Goal: Find specific page/section: Find specific page/section

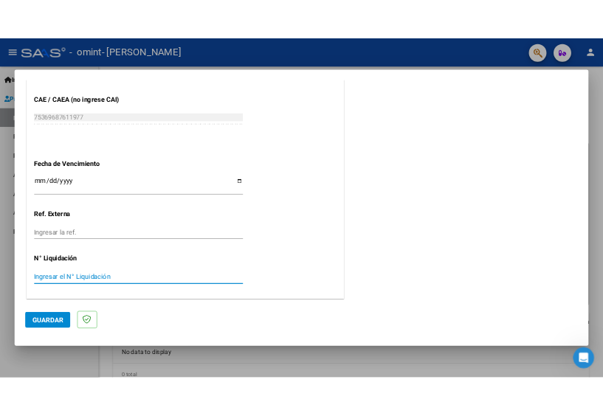
scroll to position [930, 0]
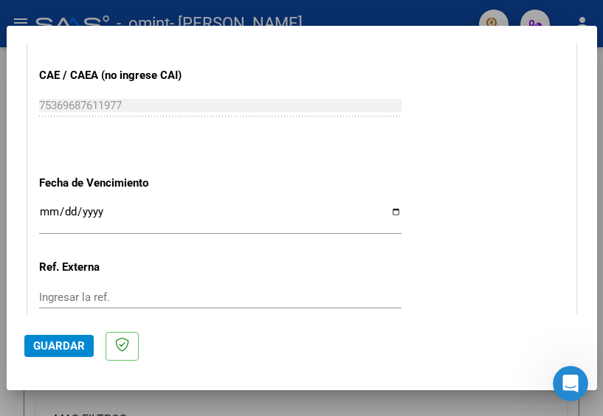
click at [94, 214] on input "Ingresar la fecha" at bounding box center [220, 218] width 362 height 24
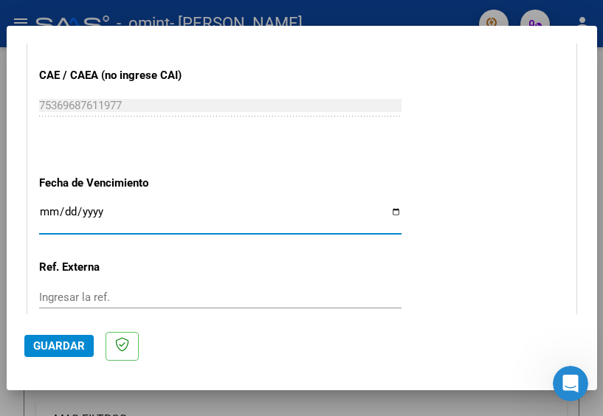
click at [46, 208] on input "Ingresar la fecha" at bounding box center [220, 218] width 362 height 24
type input "[DATE]"
click at [106, 297] on input "Ingresar la ref." at bounding box center [220, 297] width 362 height 13
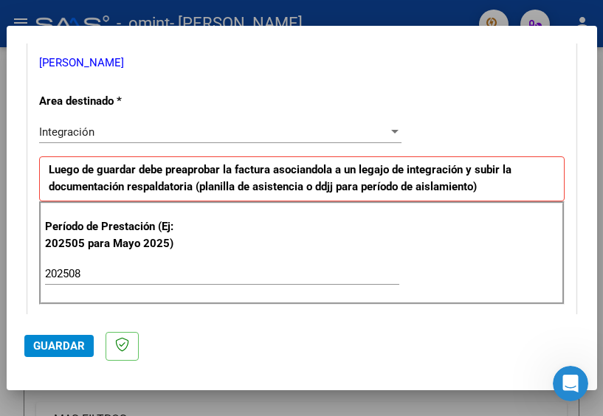
scroll to position [222, 0]
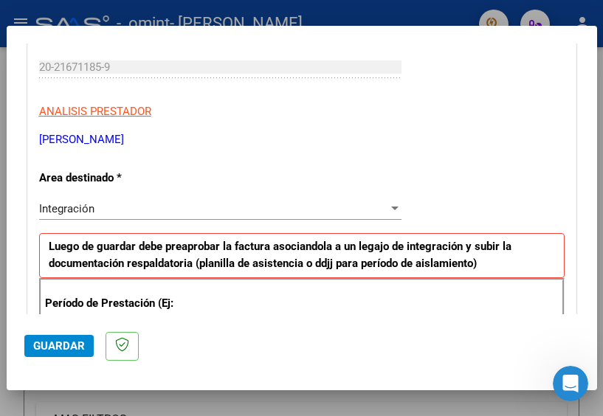
click at [60, 344] on span "Guardar" at bounding box center [59, 345] width 52 height 13
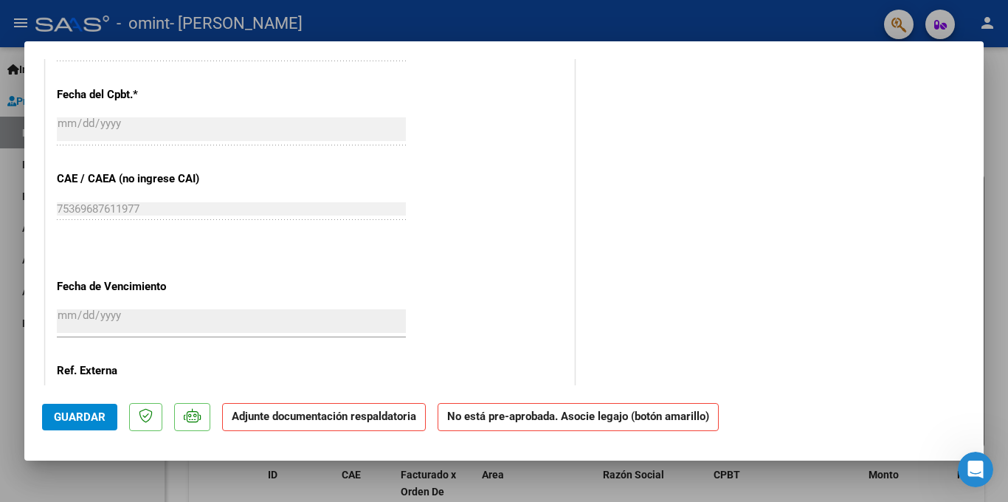
scroll to position [828, 0]
click at [393, 415] on strong "Adjunte documentación respaldatoria" at bounding box center [324, 415] width 184 height 13
click at [353, 415] on strong "Adjunte documentación respaldatoria" at bounding box center [324, 415] width 184 height 13
click at [594, 415] on strong "No está pre-aprobada. Asocie legajo (botón amarillo)" at bounding box center [577, 417] width 281 height 29
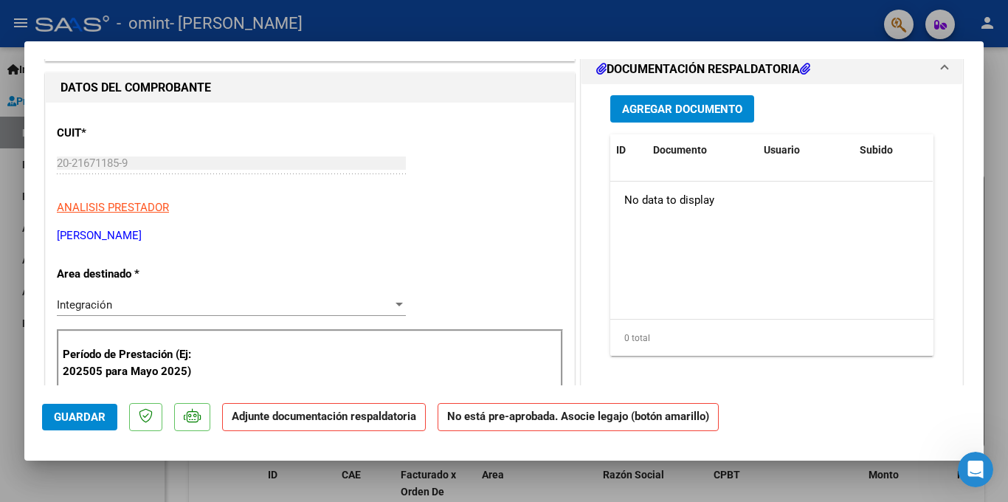
scroll to position [0, 0]
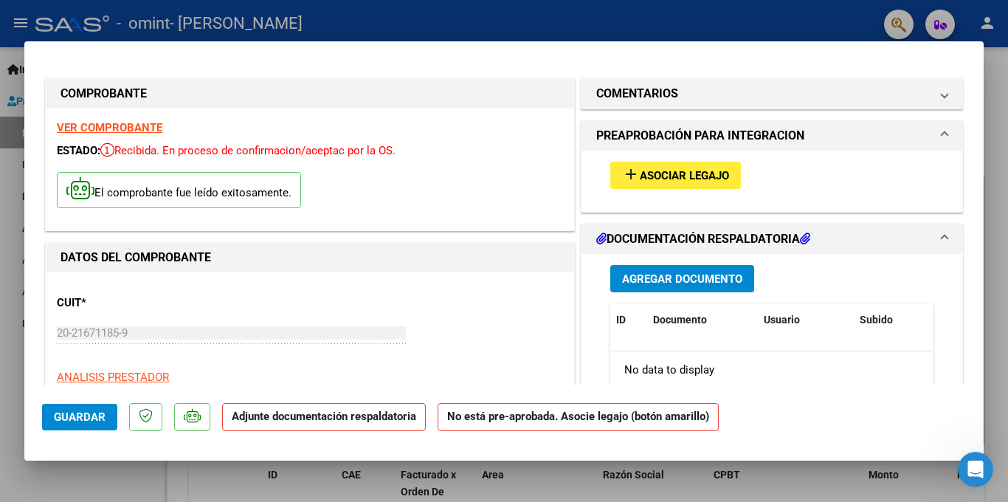
click at [602, 185] on button "add Asociar Legajo" at bounding box center [675, 175] width 131 height 27
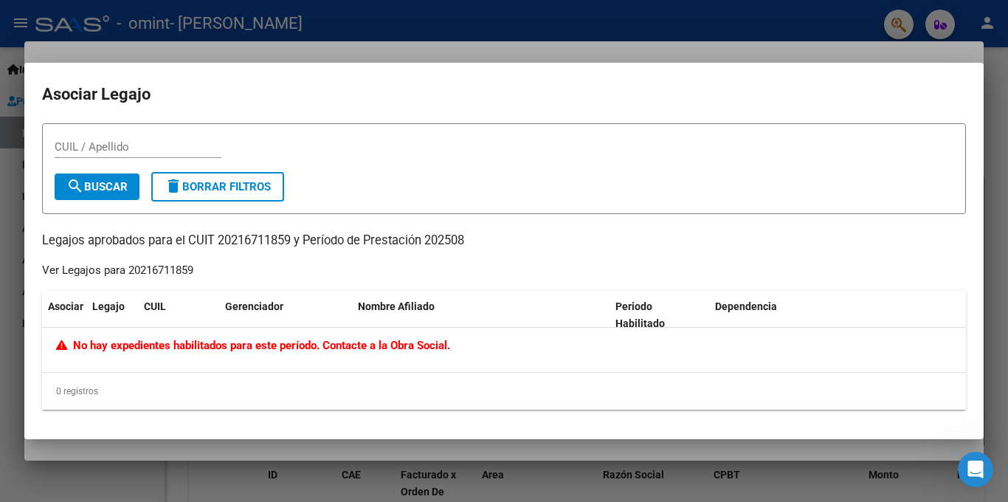
click at [586, 45] on div at bounding box center [504, 251] width 1008 height 502
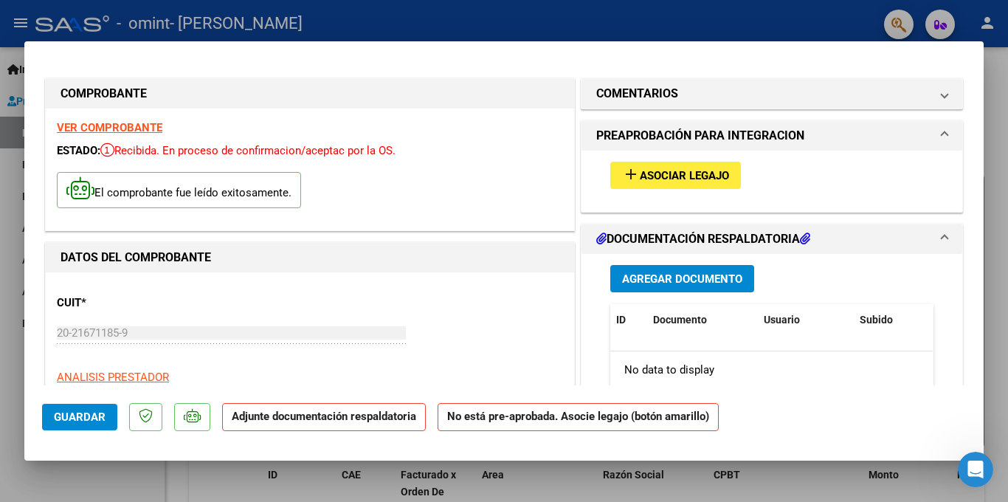
click at [602, 415] on div at bounding box center [504, 251] width 1008 height 502
type input "$ 0,00"
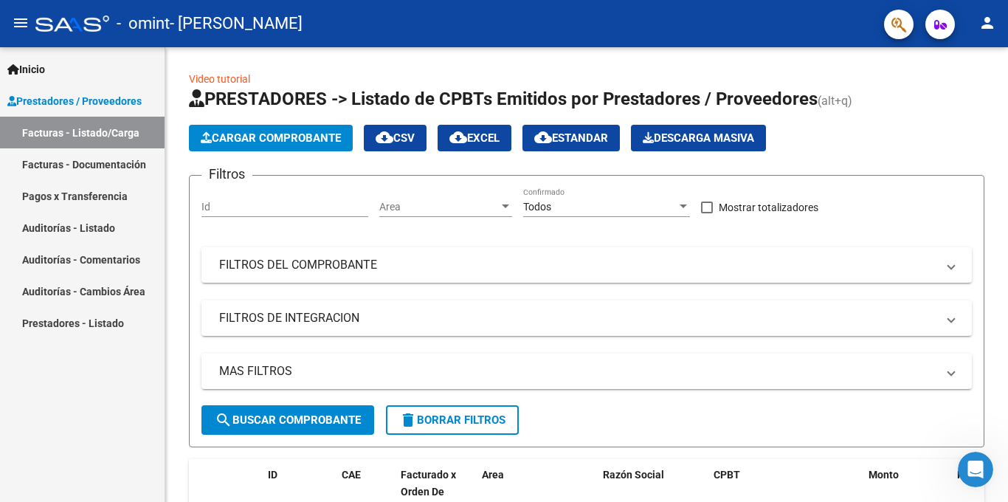
click at [86, 73] on link "Inicio" at bounding box center [82, 69] width 164 height 32
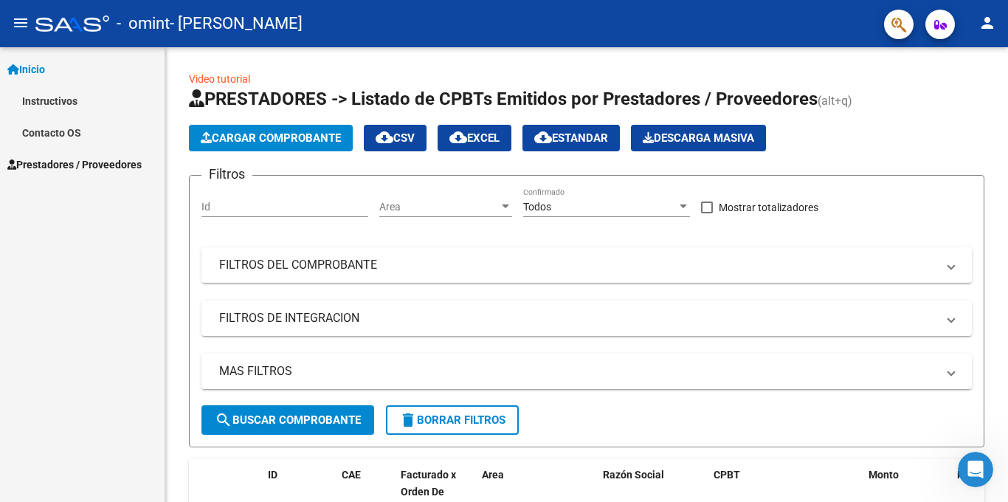
click at [60, 102] on link "Instructivos" at bounding box center [82, 101] width 164 height 32
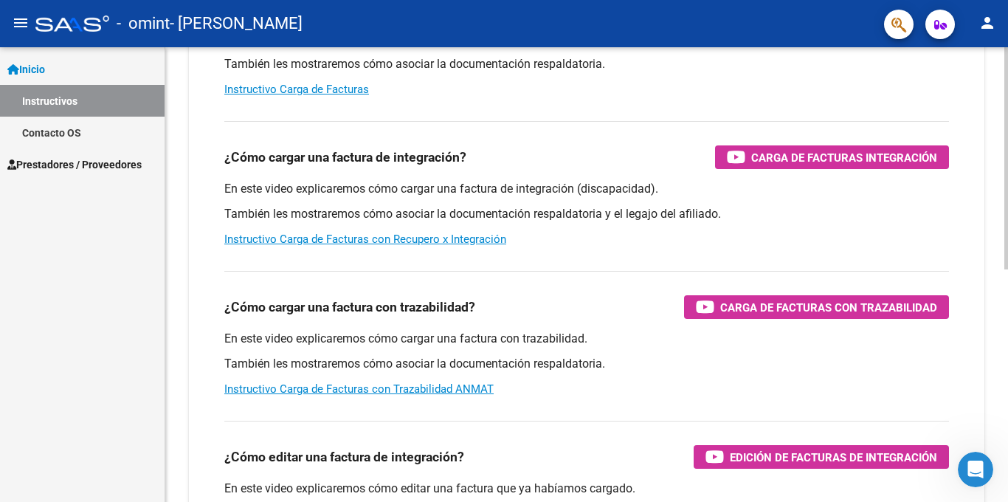
scroll to position [146, 0]
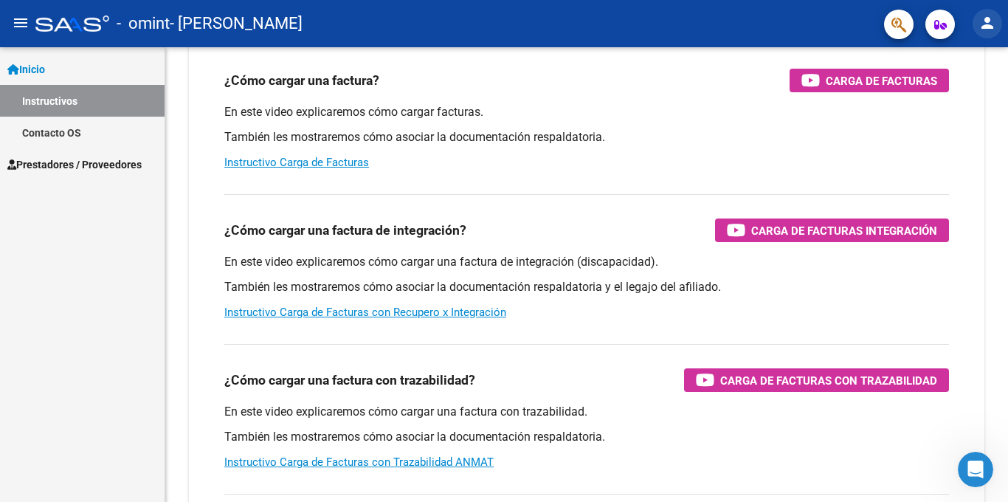
click at [602, 29] on mat-icon "person" at bounding box center [987, 23] width 18 height 18
click at [602, 56] on button "person Mi Perfil" at bounding box center [957, 61] width 90 height 35
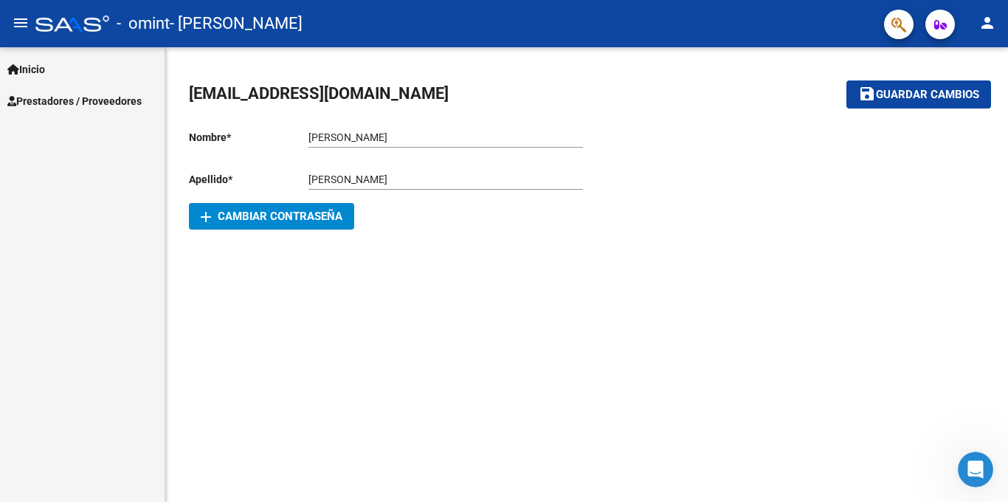
click at [602, 22] on button "button" at bounding box center [940, 25] width 30 height 30
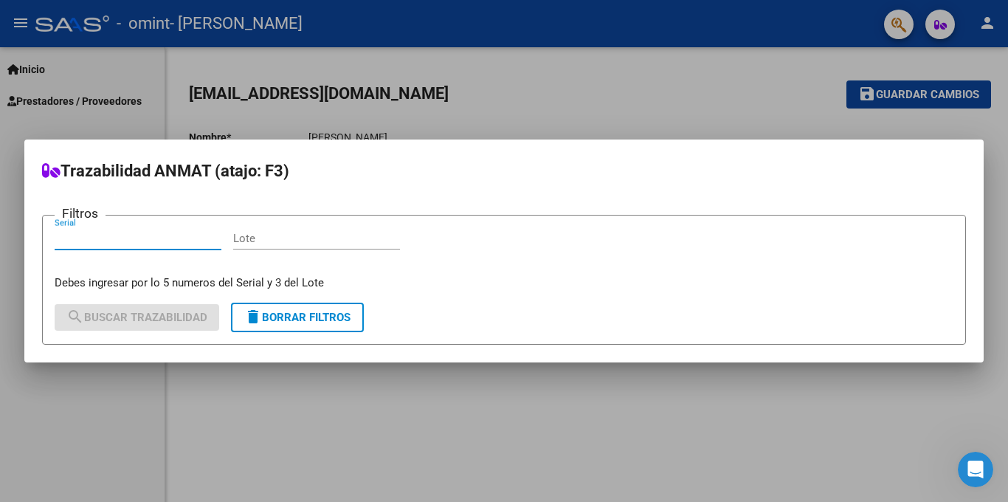
click at [602, 26] on div at bounding box center [504, 251] width 1008 height 502
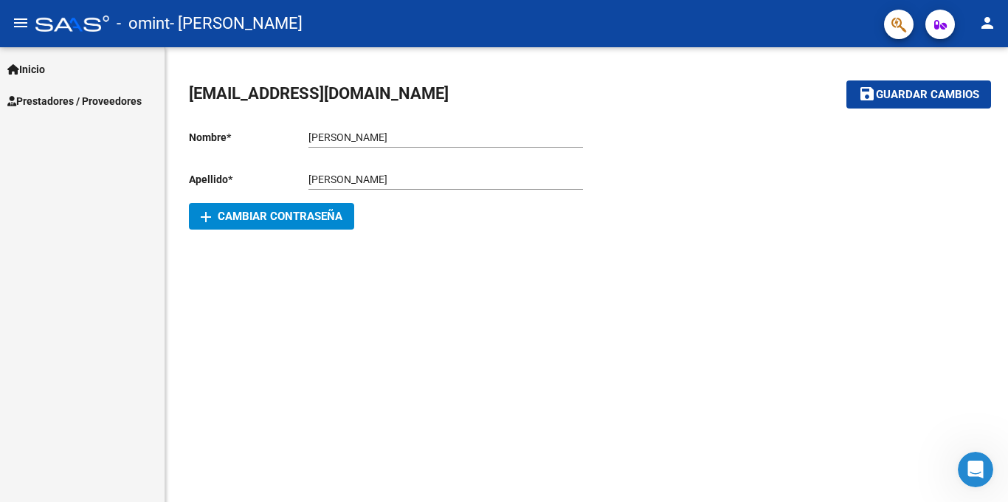
click at [602, 33] on span "button" at bounding box center [898, 25] width 15 height 30
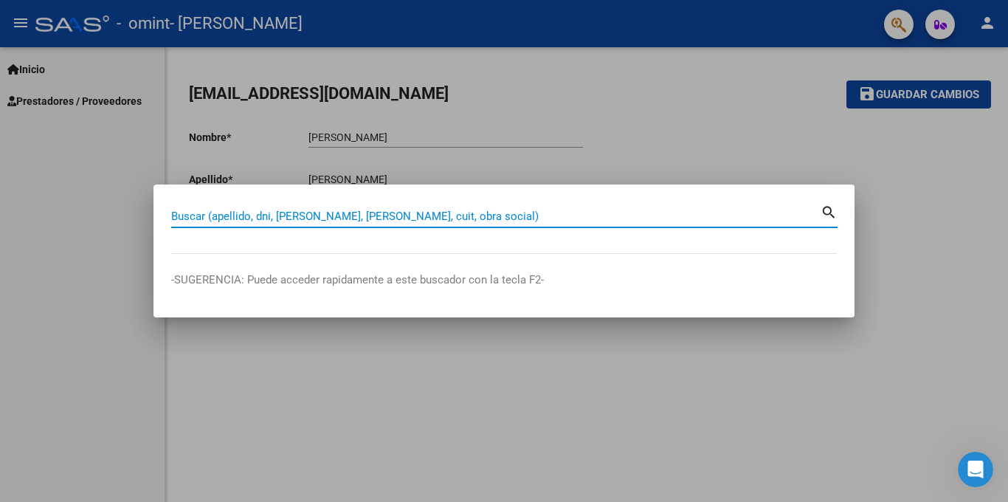
click at [16, 19] on div at bounding box center [504, 251] width 1008 height 502
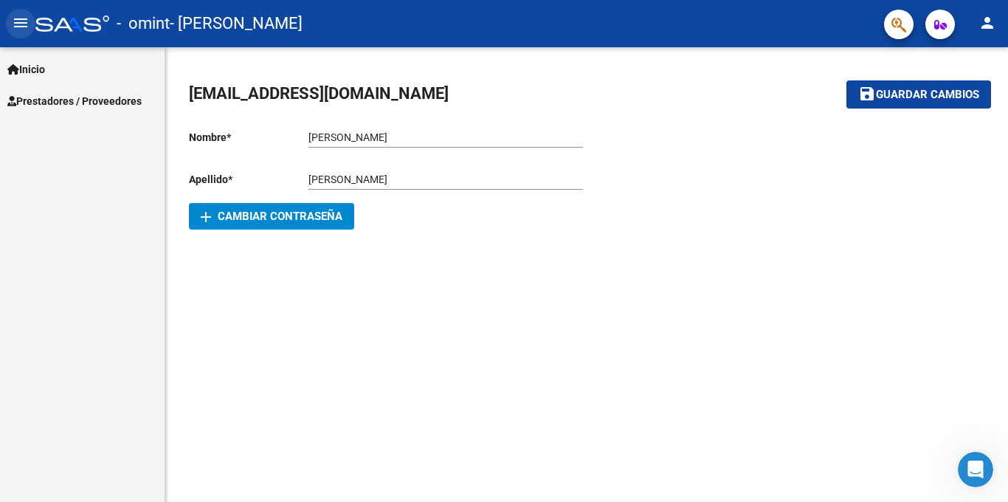
click at [16, 19] on mat-icon "menu" at bounding box center [21, 23] width 18 height 18
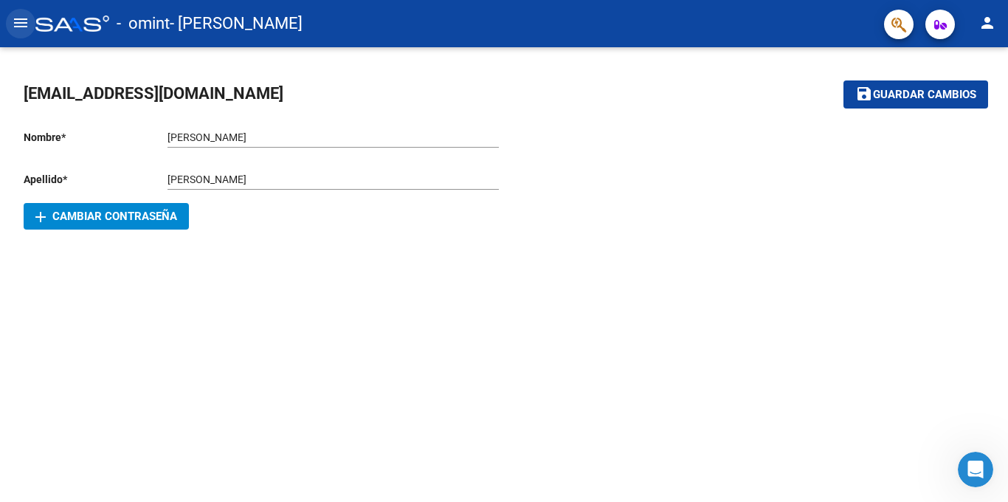
click at [16, 19] on mat-icon "menu" at bounding box center [21, 23] width 18 height 18
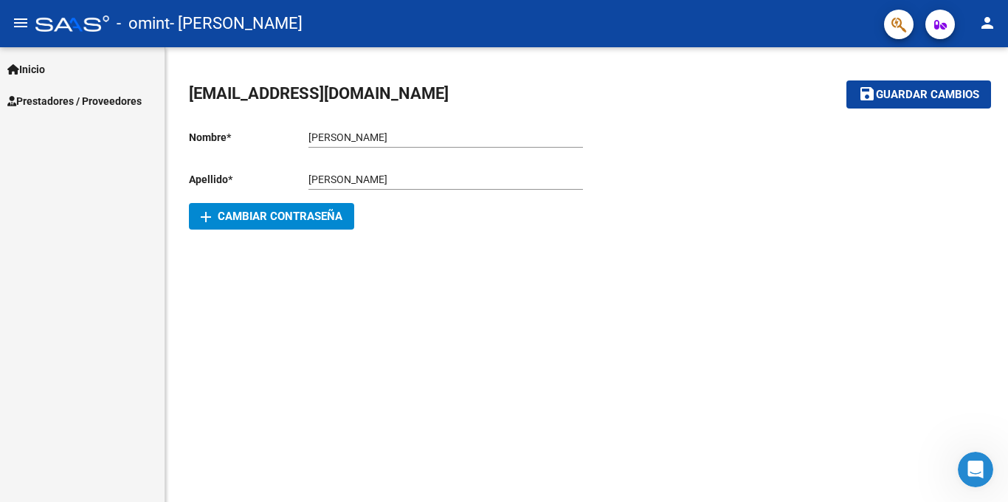
click at [602, 22] on mat-icon "person" at bounding box center [987, 23] width 18 height 18
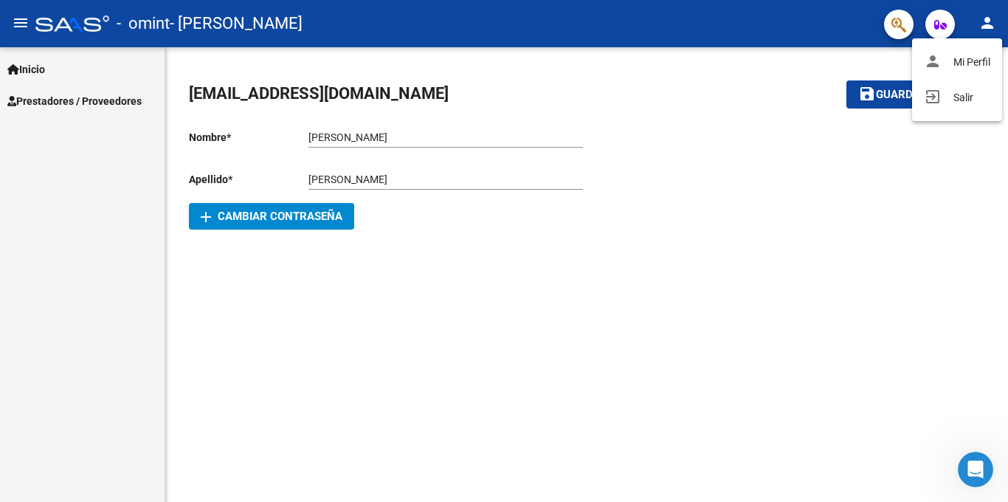
click at [131, 103] on div at bounding box center [504, 251] width 1008 height 502
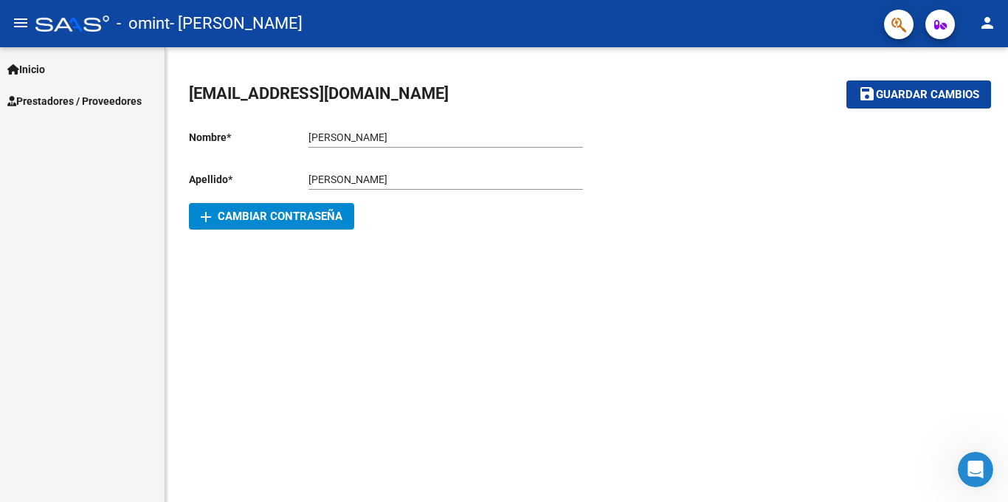
click at [85, 110] on link "Prestadores / Proveedores" at bounding box center [82, 101] width 164 height 32
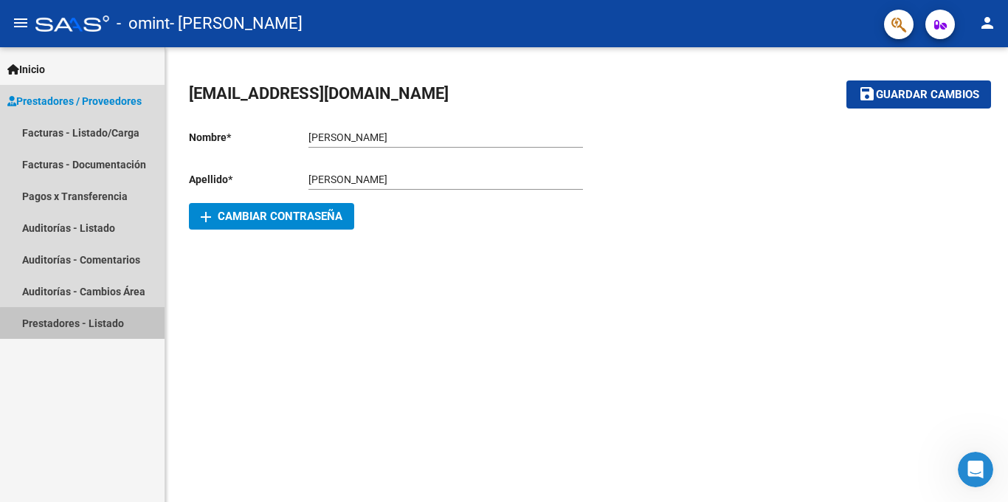
click at [94, 324] on link "Prestadores - Listado" at bounding box center [82, 323] width 164 height 32
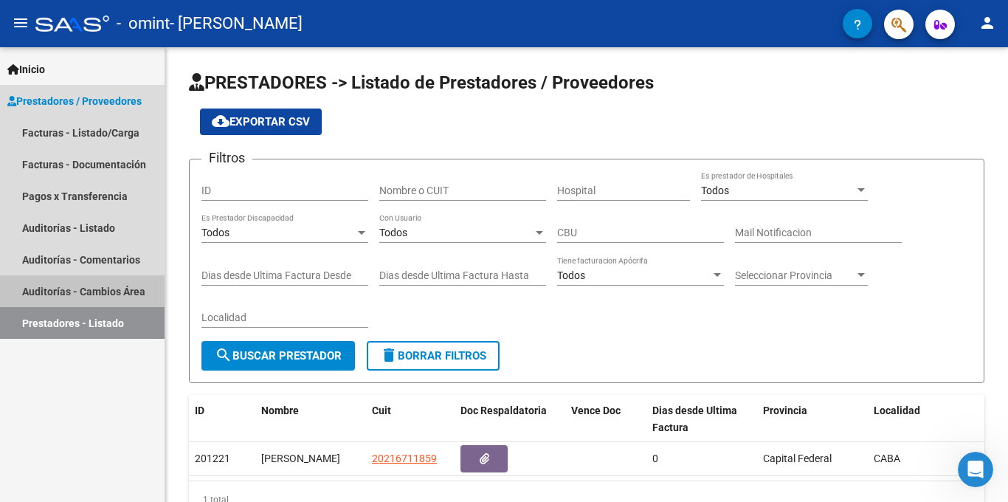
click at [95, 296] on link "Auditorías - Cambios Área" at bounding box center [82, 291] width 164 height 32
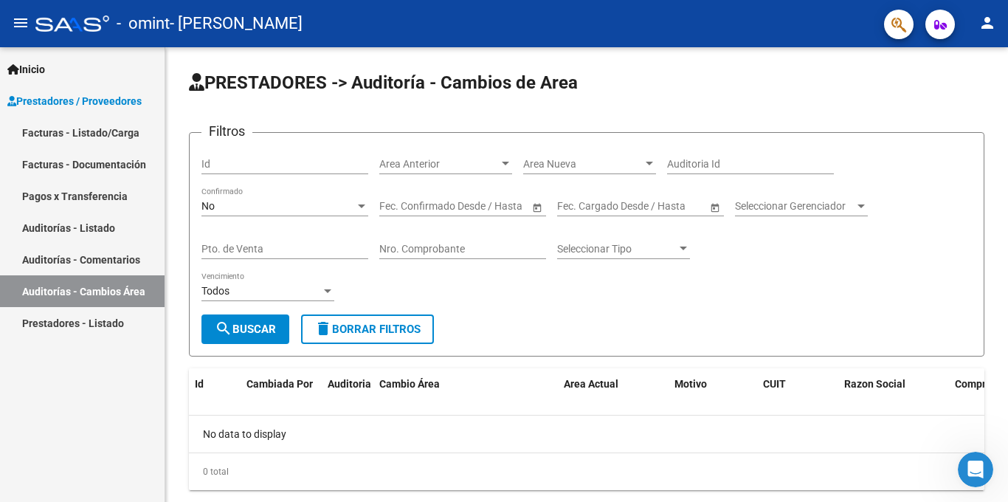
click at [94, 269] on link "Auditorías - Comentarios" at bounding box center [82, 259] width 164 height 32
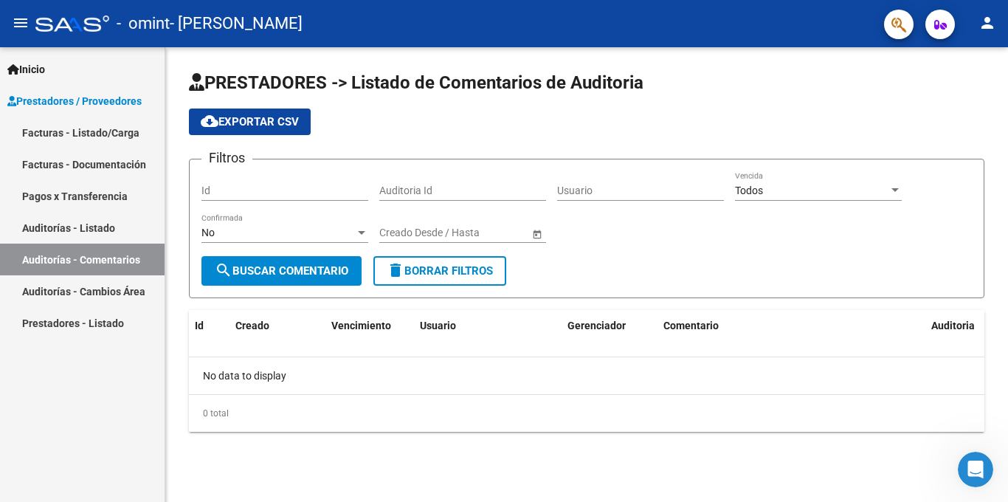
click at [105, 173] on link "Facturas - Documentación" at bounding box center [82, 164] width 164 height 32
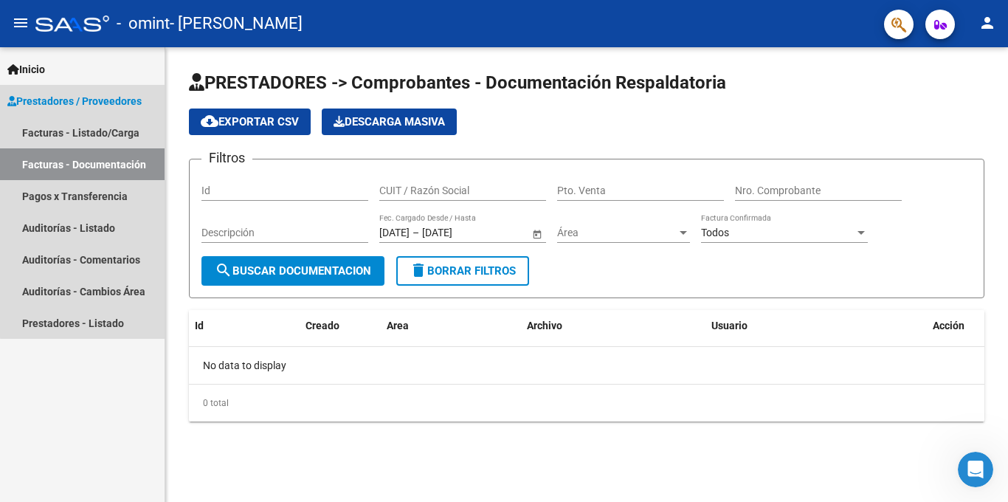
click at [109, 148] on link "Facturas - Documentación" at bounding box center [82, 164] width 164 height 32
